Goal: Transaction & Acquisition: Purchase product/service

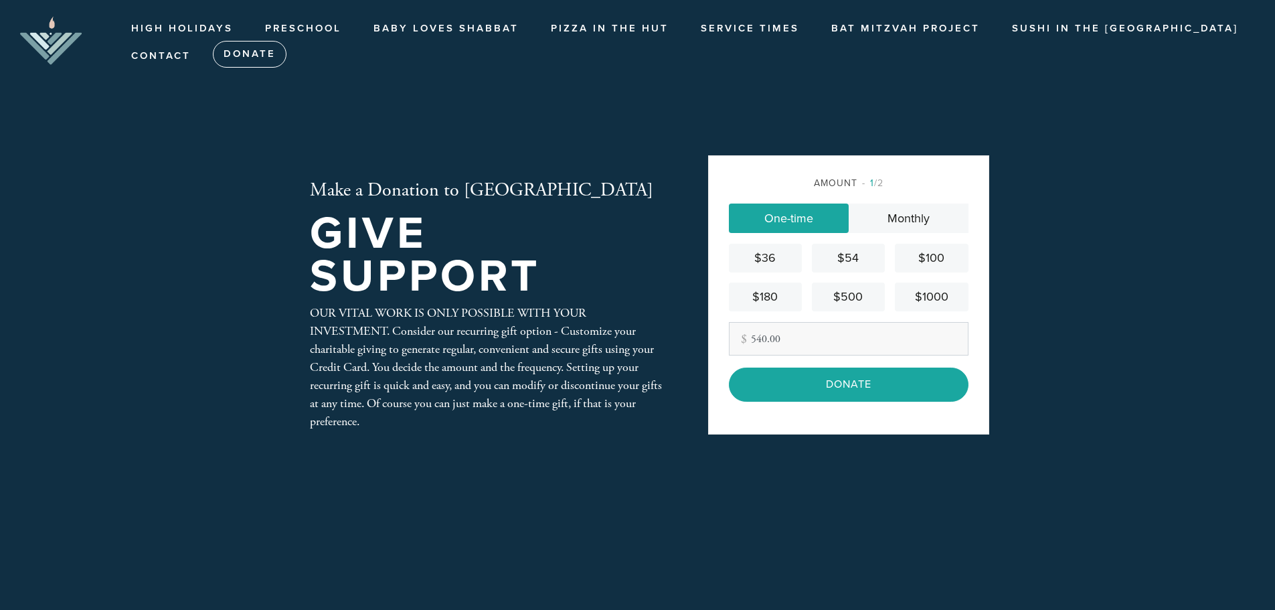
type input "540.00"
click at [1070, 359] on header "High Holidays High Holidays Schedule Preschool Torah Tots Baby Loves Shabbat Pi…" at bounding box center [637, 305] width 1275 height 610
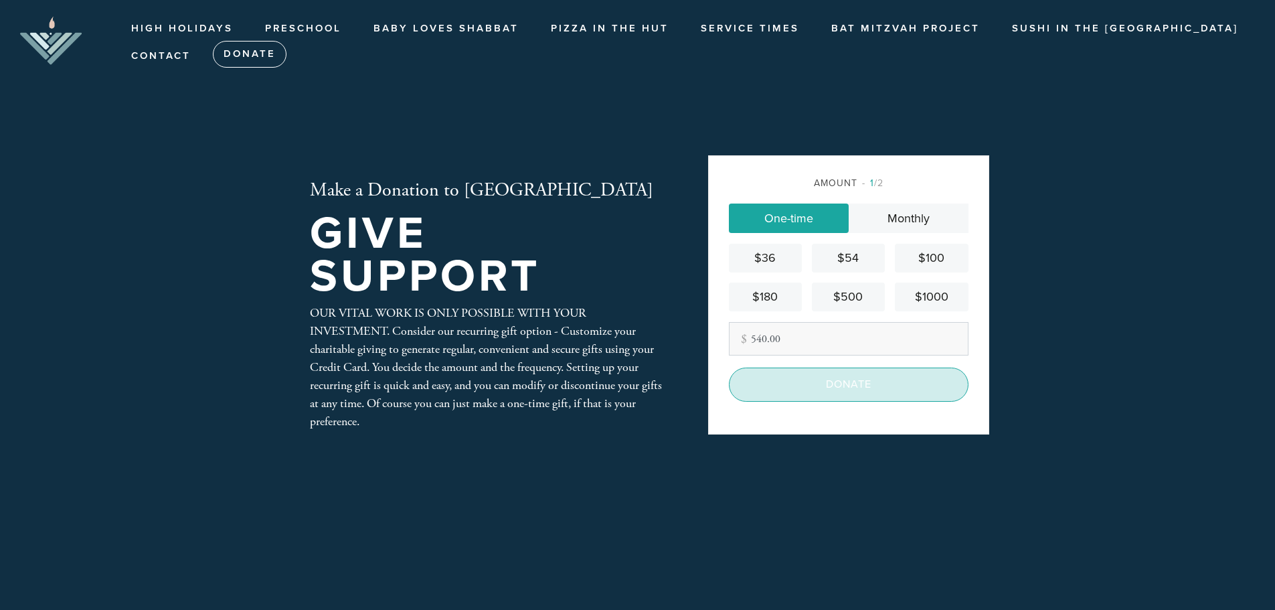
click at [831, 387] on input "Donate" at bounding box center [849, 383] width 240 height 33
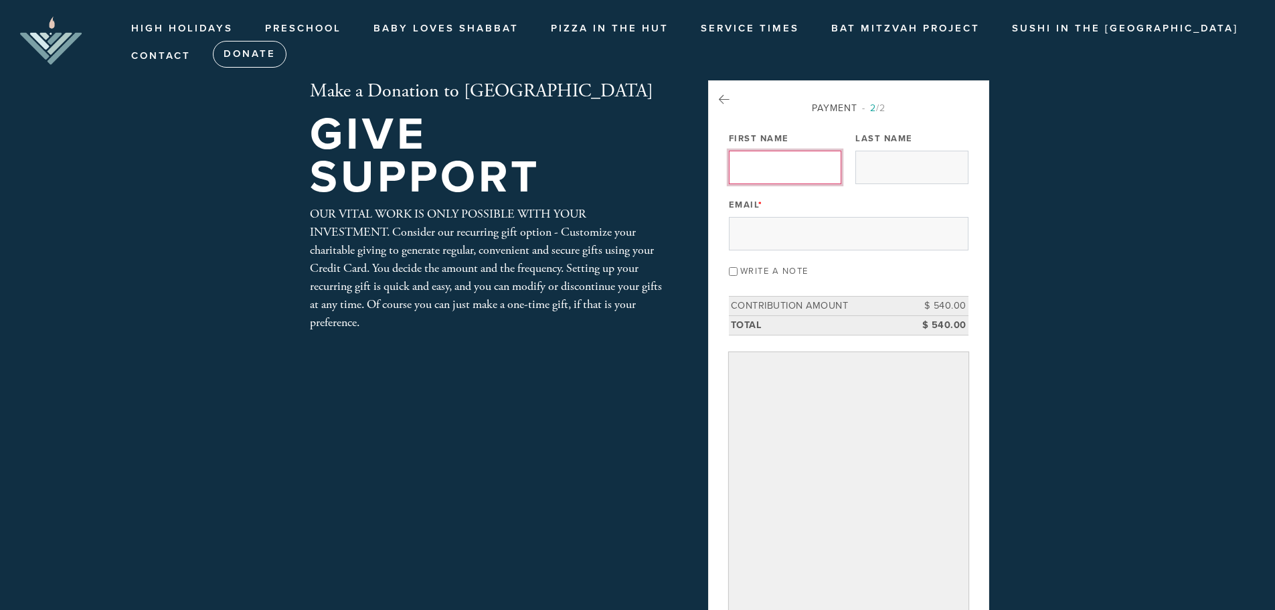
click at [746, 167] on input "First Name" at bounding box center [785, 167] width 112 height 33
type input "[PERSON_NAME]"
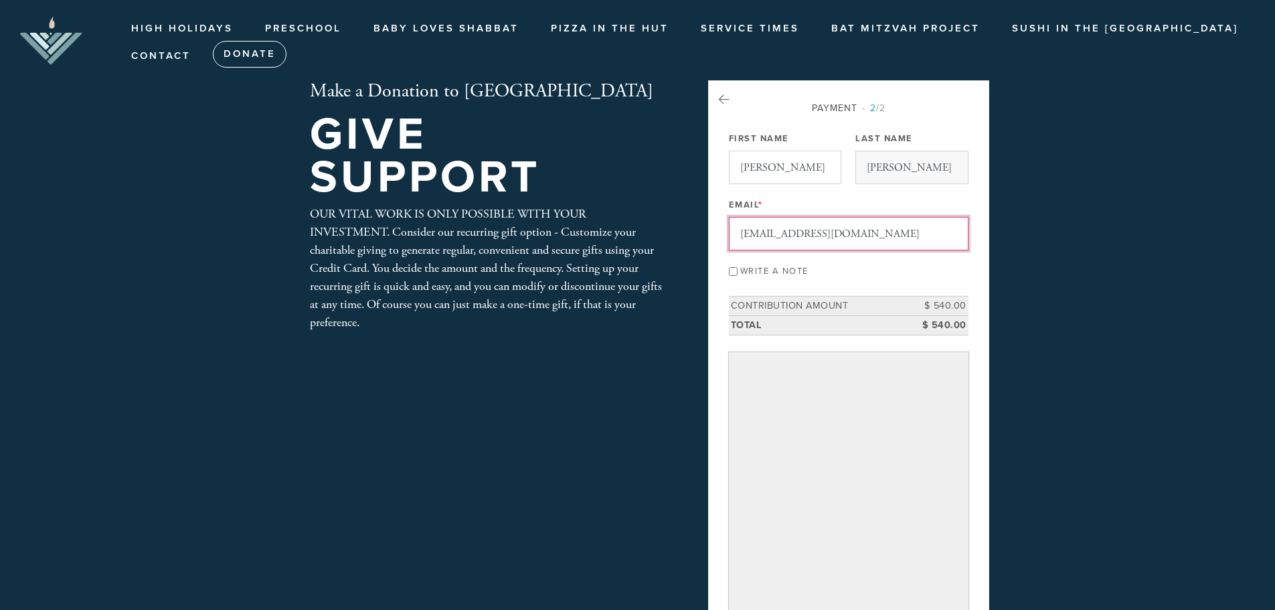
type input "[EMAIL_ADDRESS][DOMAIN_NAME]"
click at [733, 270] on input "Write a note" at bounding box center [733, 271] width 9 height 9
checkbox input "true"
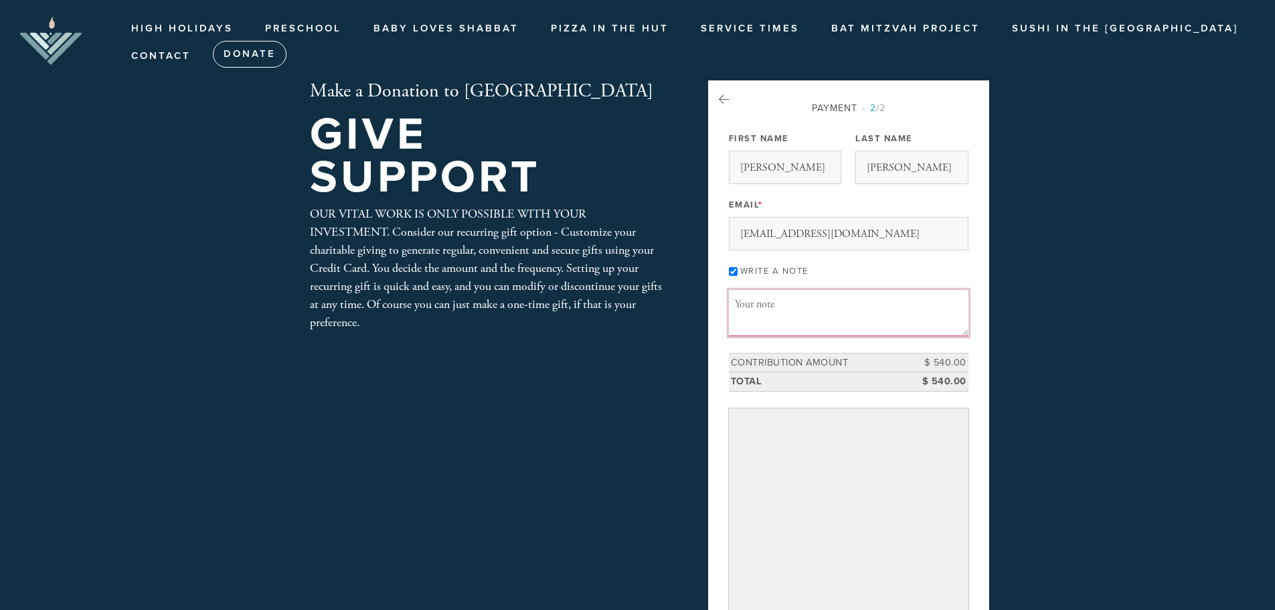
click at [759, 305] on textarea "Message or dedication" at bounding box center [849, 313] width 240 height 46
click at [882, 316] on textarea "Dear [PERSON_NAME] and Chayala - we are so grateful to be part of the wonderful…" at bounding box center [849, 313] width 240 height 46
click at [936, 319] on textarea "Dear [PERSON_NAME] and Chayala - we are so grateful to be part of the wonderful…" at bounding box center [849, 313] width 240 height 46
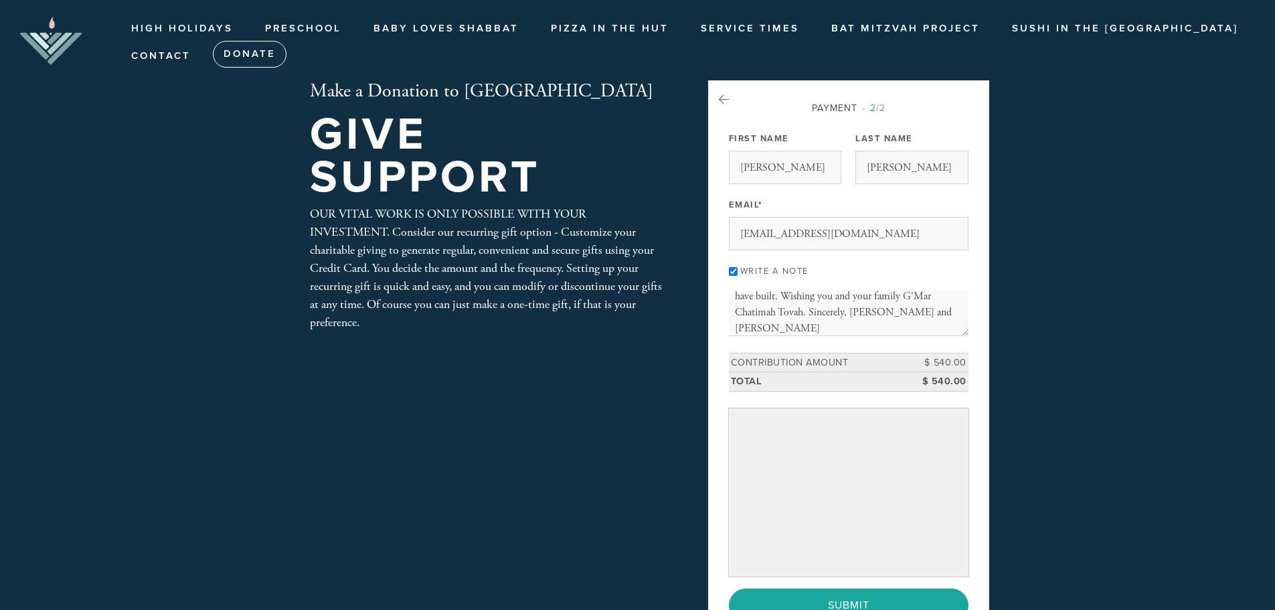
scroll to position [134, 0]
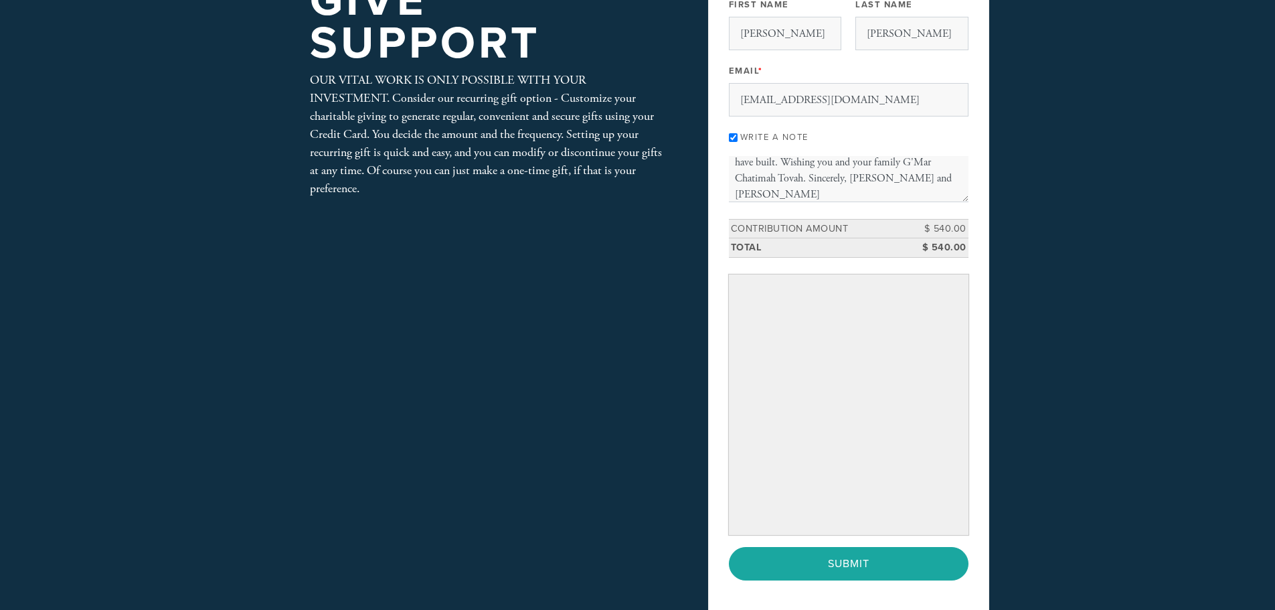
click at [1132, 442] on header "High Holidays High Holidays Schedule Preschool Torah Tots Baby Loves Shabbat Pi…" at bounding box center [637, 289] width 1275 height 847
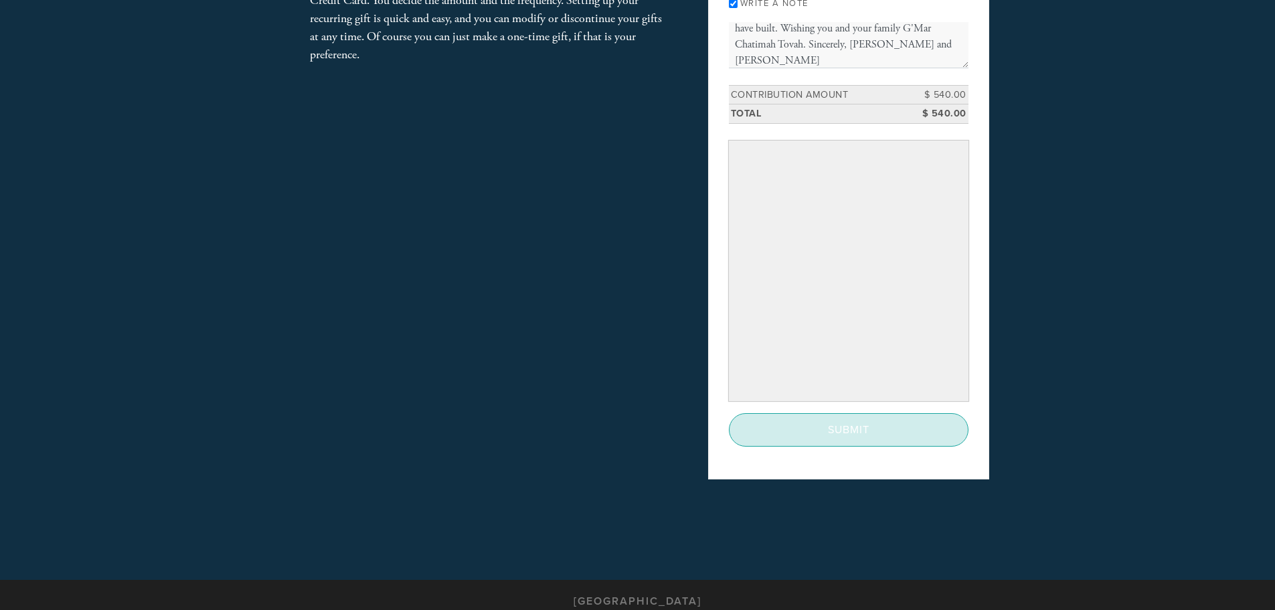
click at [887, 426] on input "Submit" at bounding box center [849, 429] width 240 height 33
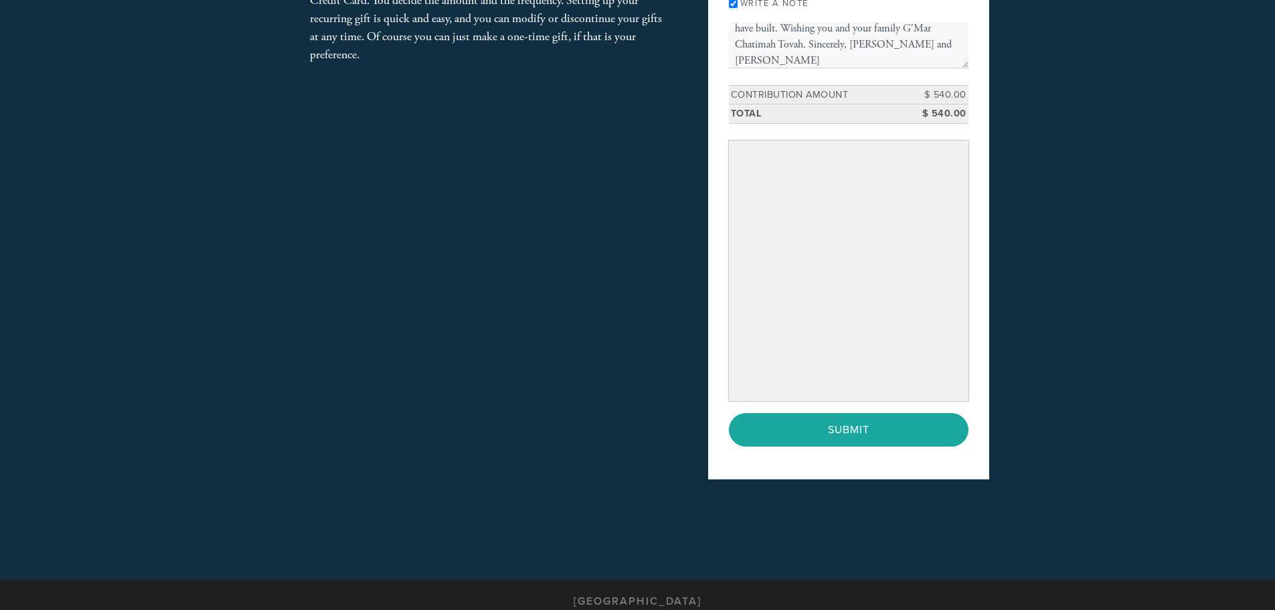
scroll to position [0, 0]
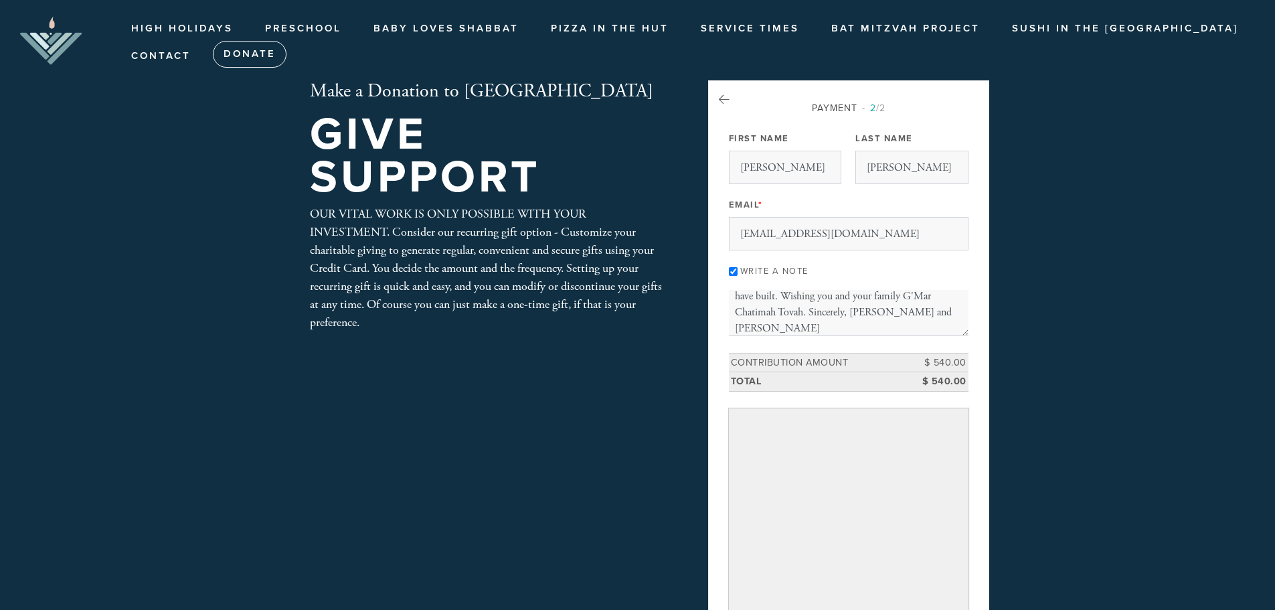
click at [1117, 458] on header "High Holidays High Holidays Schedule Preschool Torah Tots Baby Loves Shabbat Pi…" at bounding box center [637, 423] width 1275 height 847
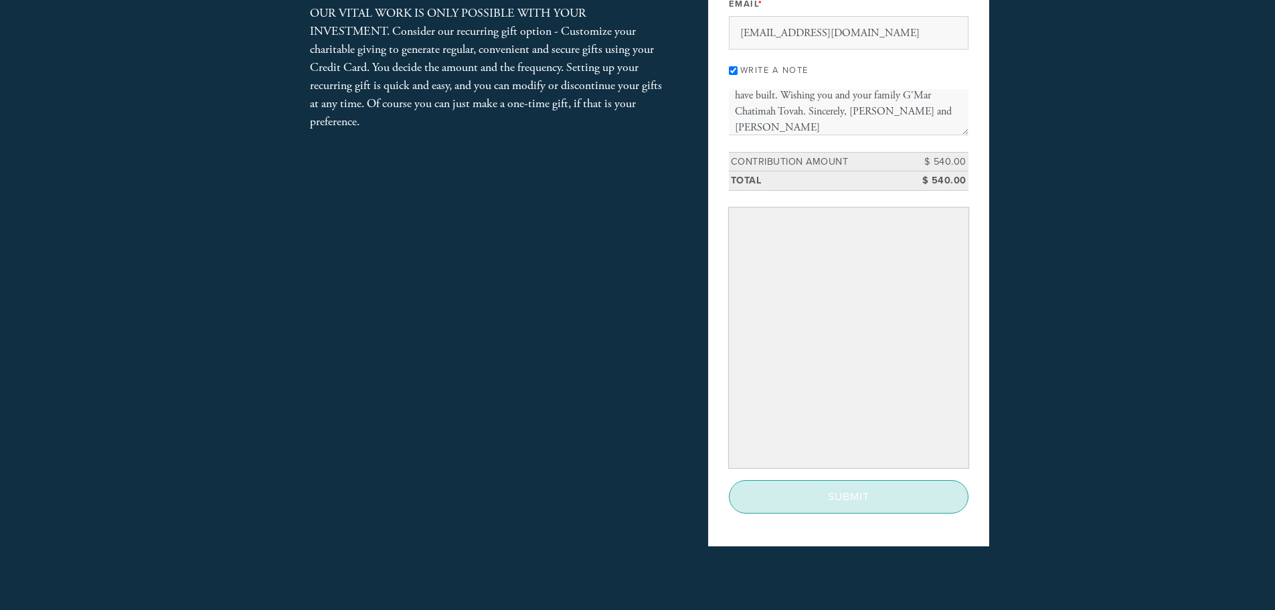
click at [822, 495] on input "Submit" at bounding box center [849, 496] width 240 height 33
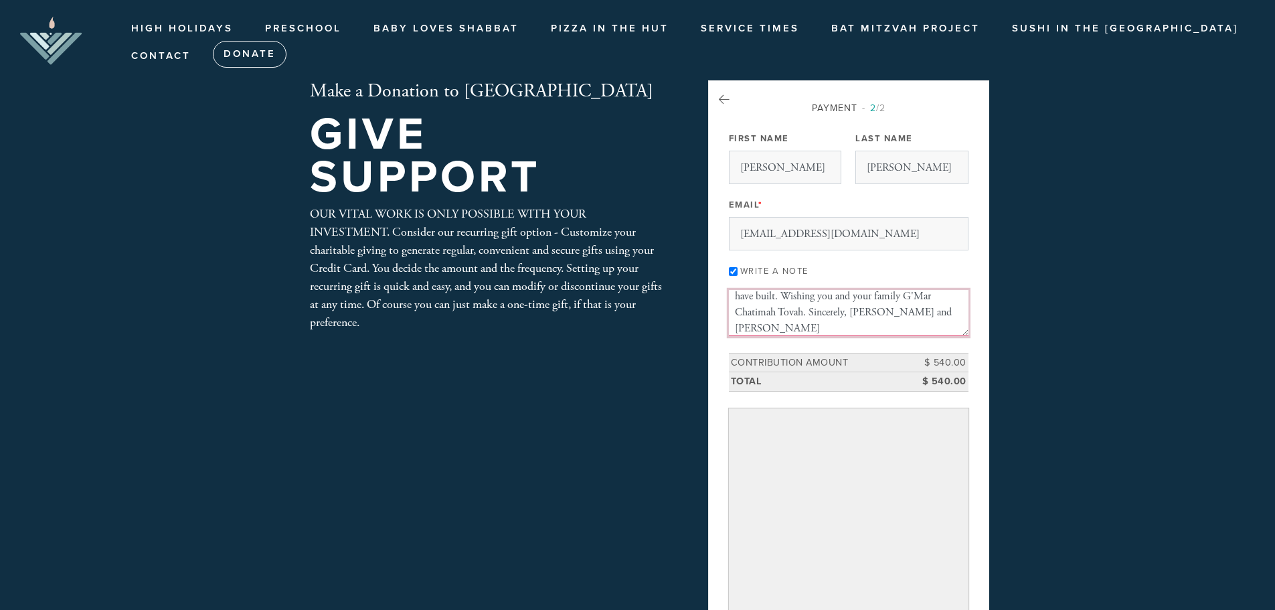
click at [820, 327] on textarea "Dear [PERSON_NAME] and Chayala - we are so grateful to be part of the wonderful…" at bounding box center [849, 313] width 240 height 46
click at [816, 327] on textarea "Dear [PERSON_NAME] and Chayala - we are so grateful to be part of the wonderful…" at bounding box center [849, 313] width 240 height 46
click at [798, 327] on textarea "Dear [PERSON_NAME] and Chayala - we are so grateful to be part of the wonderful…" at bounding box center [849, 313] width 240 height 46
click at [820, 316] on textarea "Dear [PERSON_NAME] and Chayala - we are so grateful to be part of the wonderful…" at bounding box center [849, 313] width 240 height 46
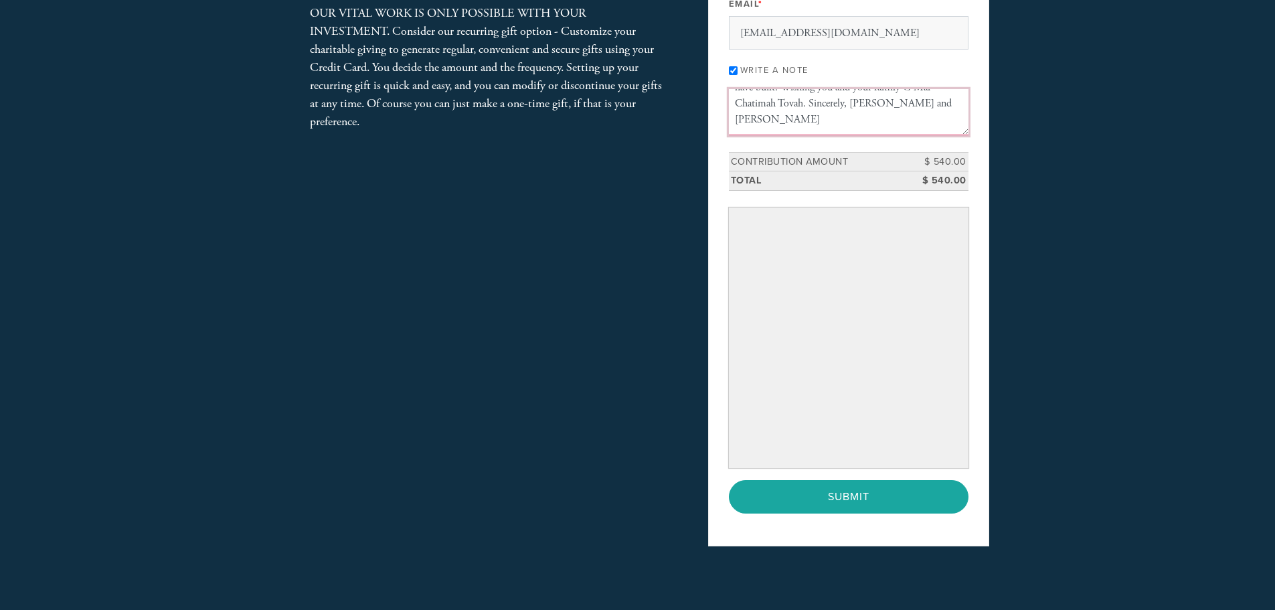
type textarea "Dear [PERSON_NAME] and Chayala - we are so grateful to be part of the wonderful…"
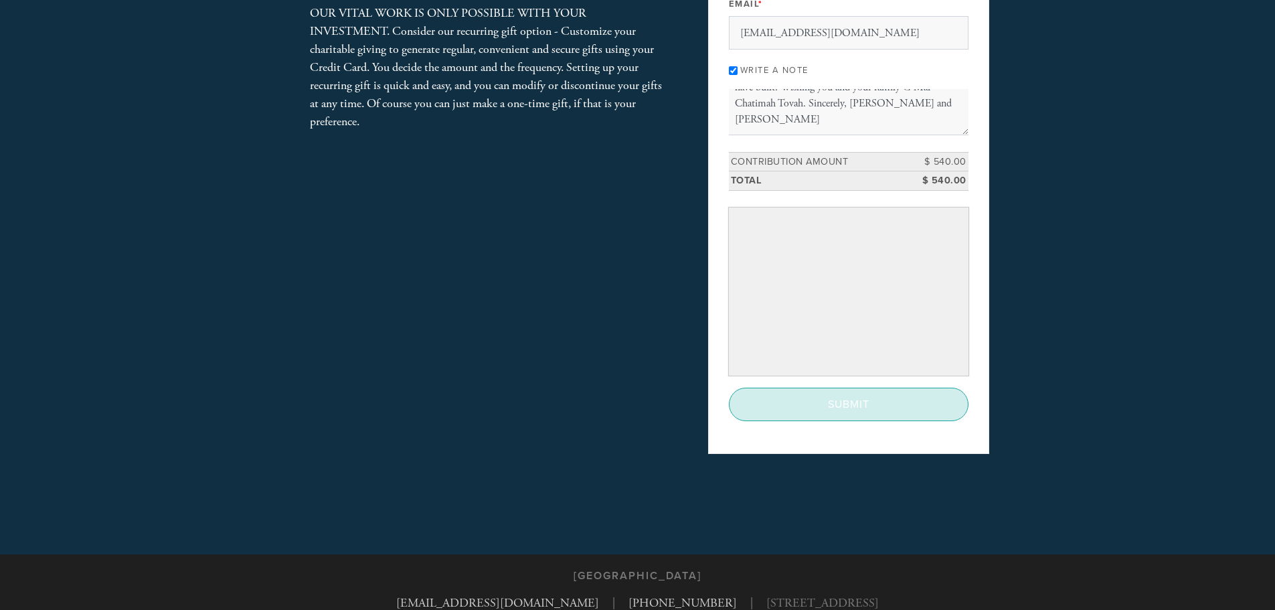
click at [854, 403] on input "Submit" at bounding box center [849, 403] width 240 height 33
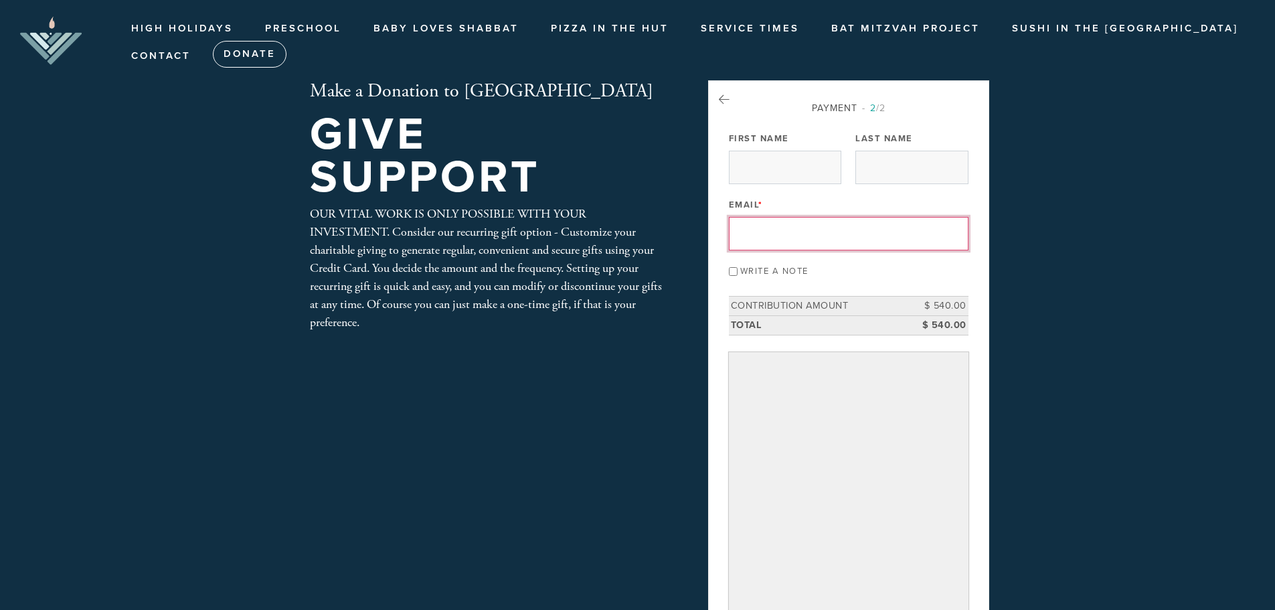
click at [862, 236] on input "Email *" at bounding box center [849, 233] width 240 height 33
click at [1068, 242] on header "High Holidays High Holidays Schedule Preschool Torah Tots Baby Loves Shabbat Pi…" at bounding box center [637, 395] width 1275 height 791
click at [736, 267] on input "Write a note" at bounding box center [733, 271] width 9 height 9
checkbox input "true"
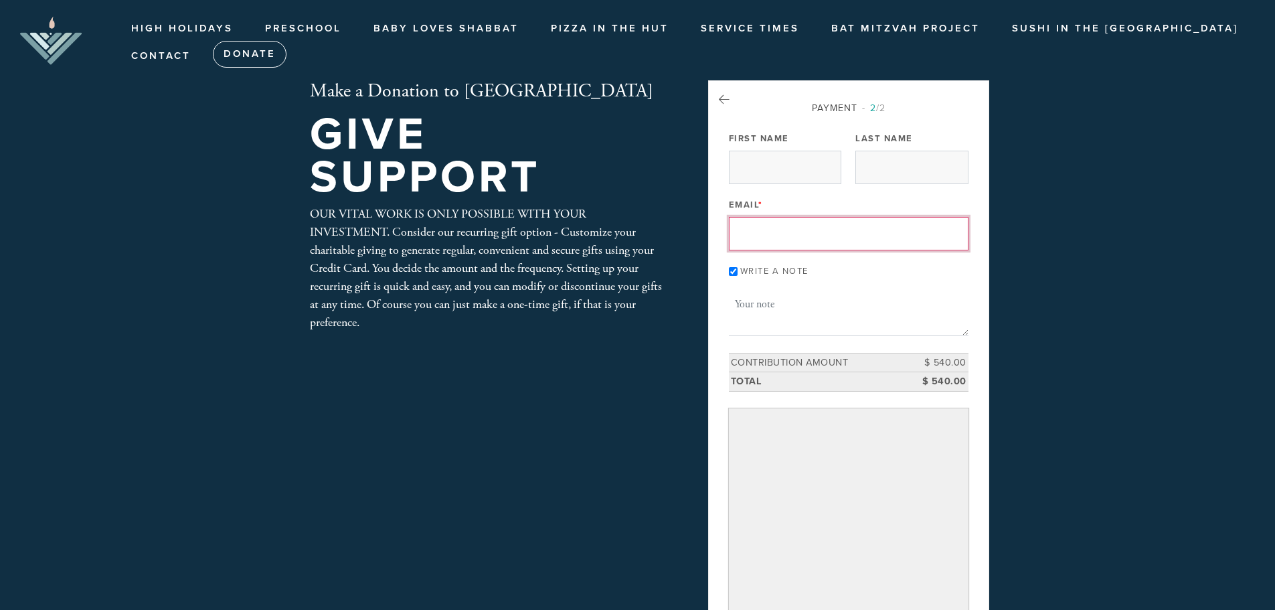
click at [820, 319] on textarea "Message or dedication" at bounding box center [849, 313] width 240 height 46
